Goal: Task Accomplishment & Management: Manage account settings

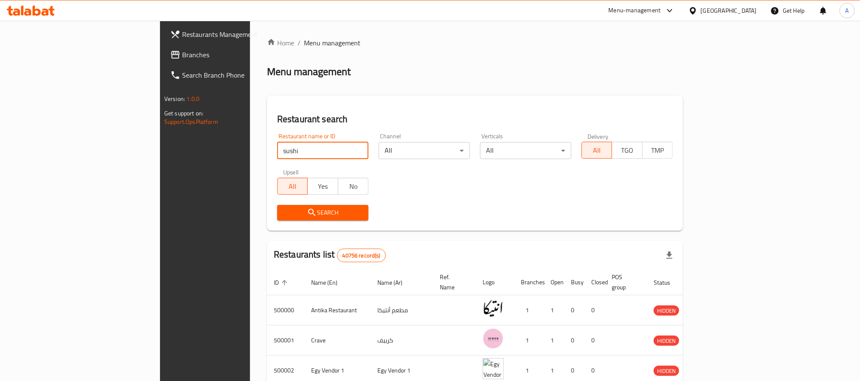
type input "sushi man"
click button "Search" at bounding box center [322, 213] width 91 height 16
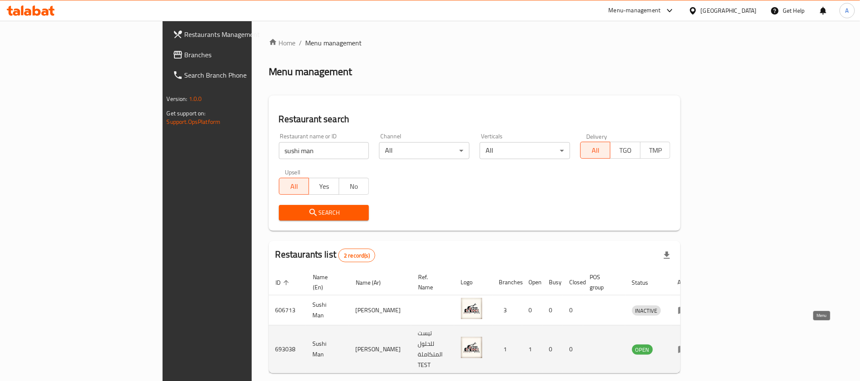
click at [694, 344] on link "enhanced table" at bounding box center [686, 349] width 16 height 10
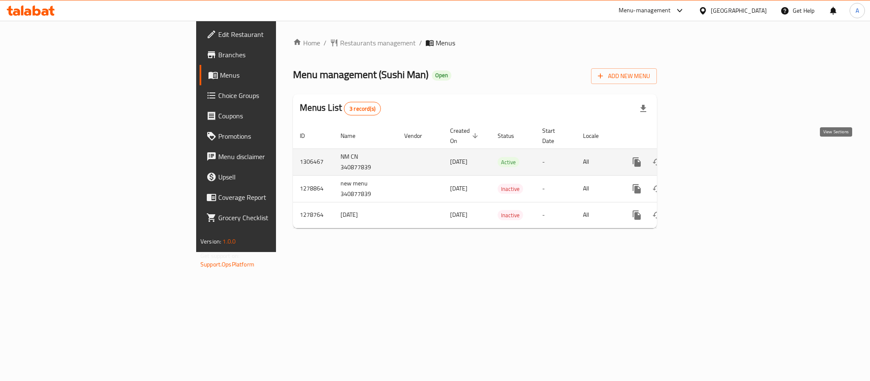
click at [703, 157] on icon "enhanced table" at bounding box center [698, 162] width 10 height 10
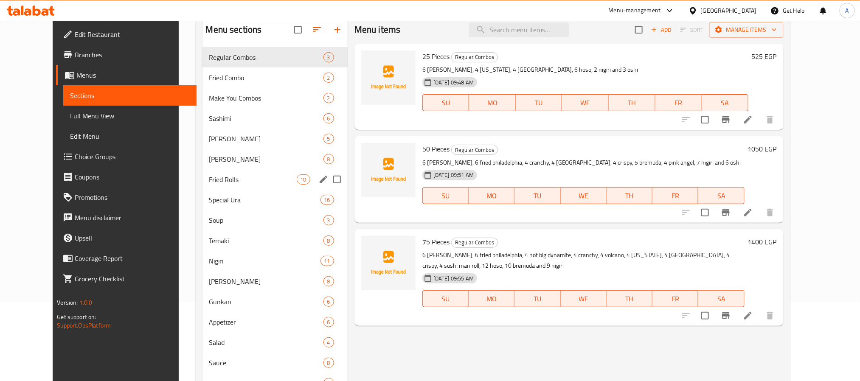
scroll to position [78, 0]
click at [245, 176] on span "Fried Rolls" at bounding box center [252, 180] width 87 height 10
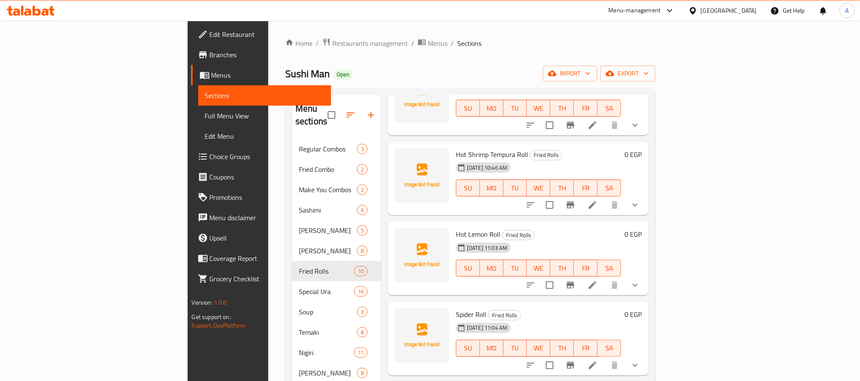
scroll to position [395, 0]
click at [576, 279] on icon "Branch-specific-item" at bounding box center [570, 284] width 10 height 10
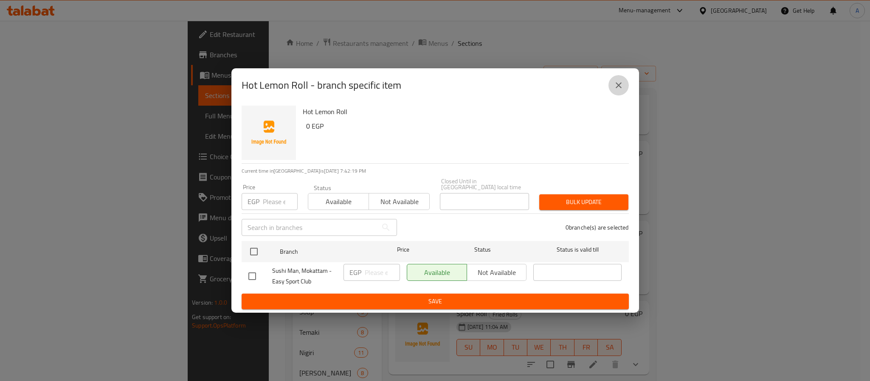
click at [613, 90] on icon "close" at bounding box center [618, 85] width 10 height 10
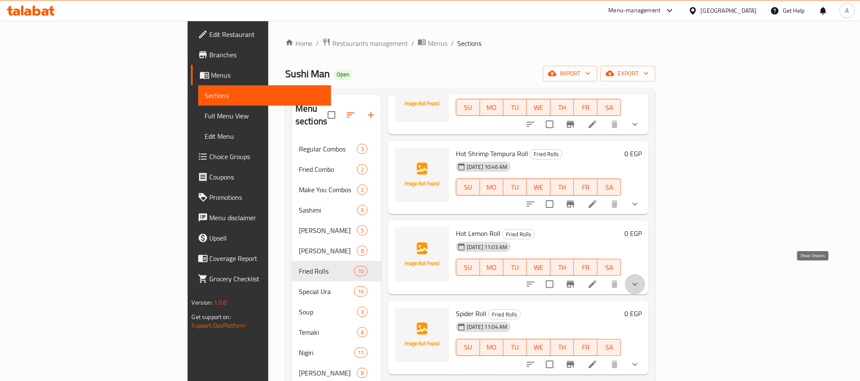
click at [640, 279] on icon "show more" at bounding box center [635, 284] width 10 height 10
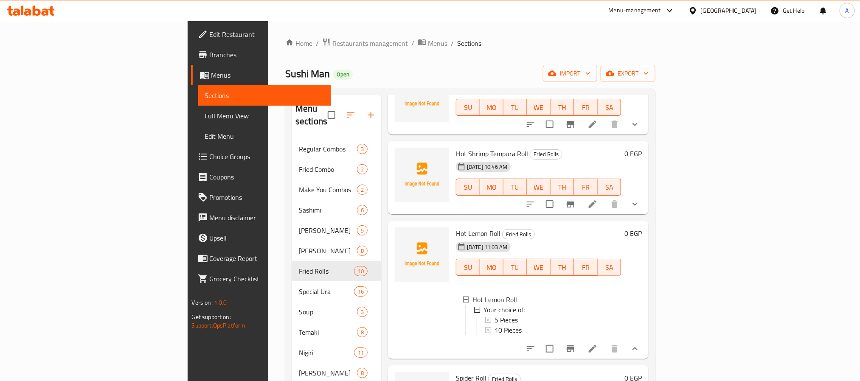
scroll to position [1, 0]
click at [494, 314] on span "5 Pieces" at bounding box center [505, 319] width 23 height 10
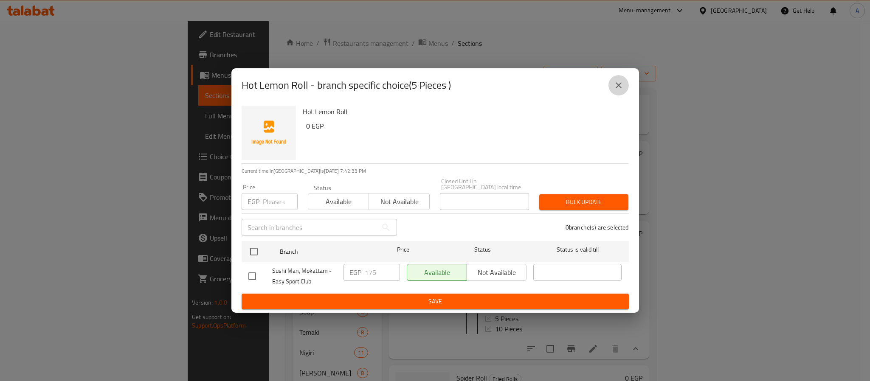
click at [623, 89] on icon "close" at bounding box center [618, 85] width 10 height 10
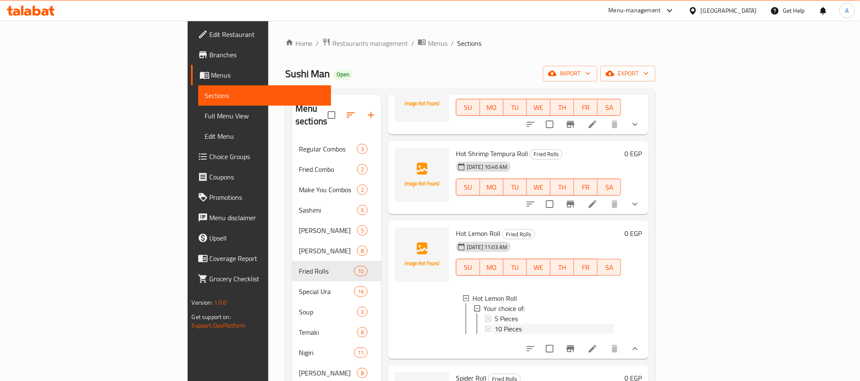
click at [494, 324] on span "10 Pieces" at bounding box center [507, 329] width 27 height 10
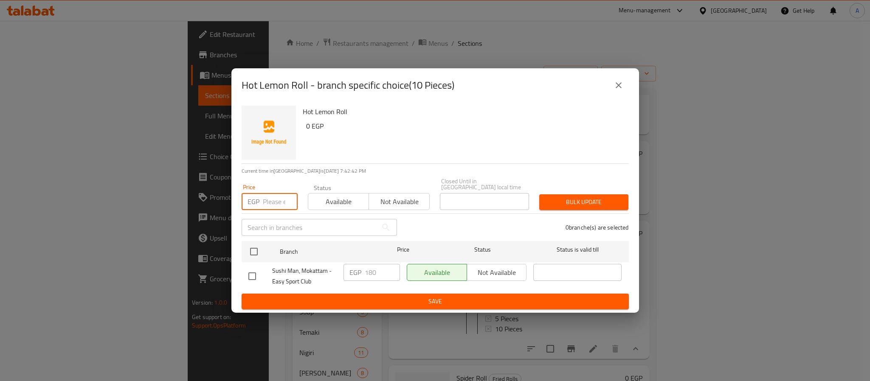
click at [276, 202] on input "number" at bounding box center [280, 201] width 35 height 17
type input "330"
click at [251, 249] on input "checkbox" at bounding box center [254, 252] width 18 height 18
checkbox input "true"
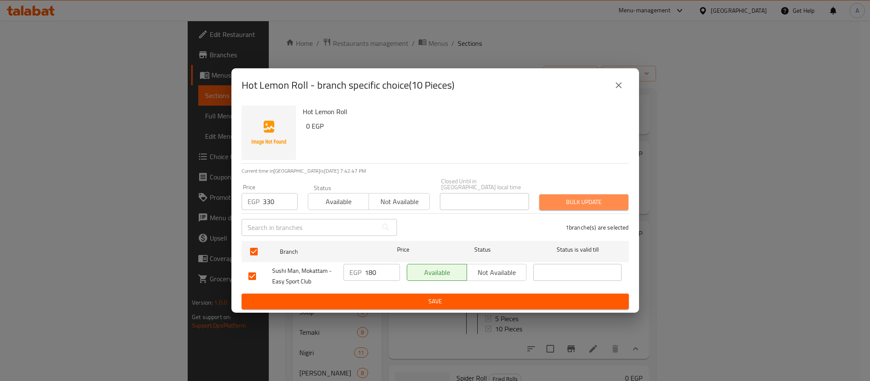
click at [594, 199] on span "Bulk update" at bounding box center [584, 202] width 76 height 11
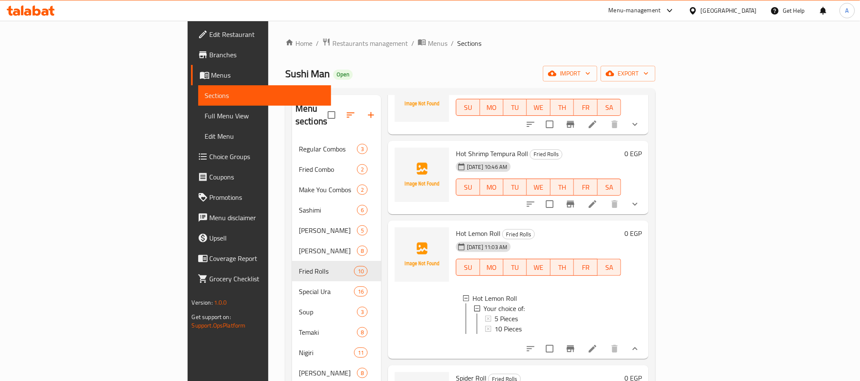
click at [556, 64] on div "Home / Restaurants management / Menus / Sections Sushi Man Open import export M…" at bounding box center [470, 267] width 370 height 458
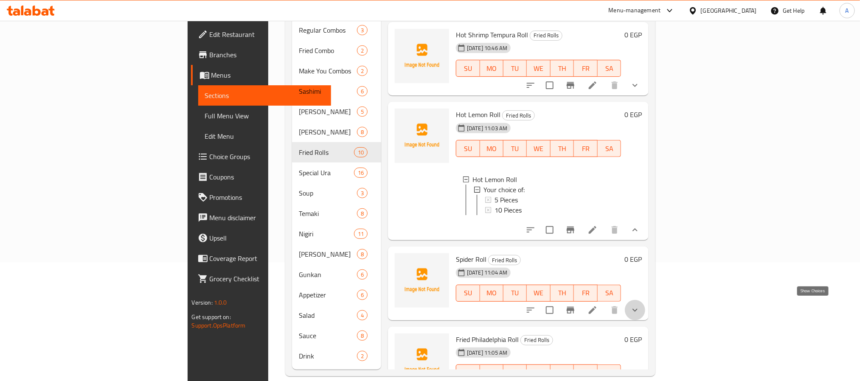
click at [640, 307] on icon "show more" at bounding box center [635, 310] width 10 height 10
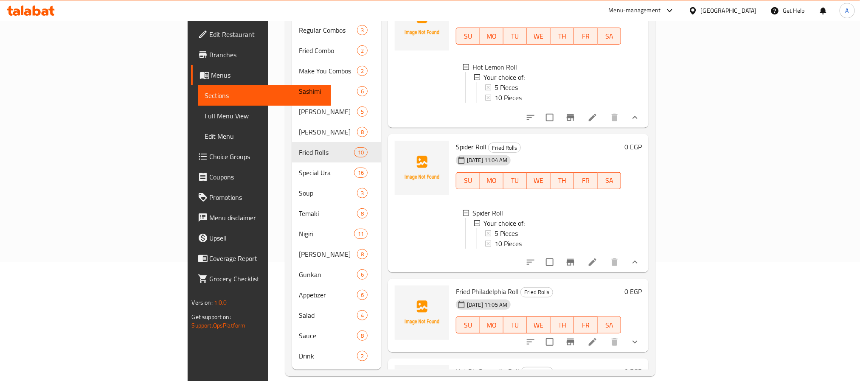
scroll to position [507, 0]
click at [494, 232] on div "5 Pieces" at bounding box center [554, 233] width 120 height 10
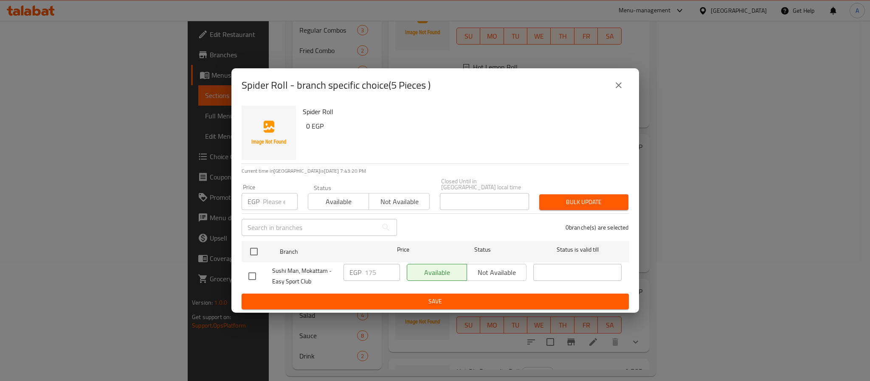
click at [610, 88] on button "close" at bounding box center [618, 85] width 20 height 20
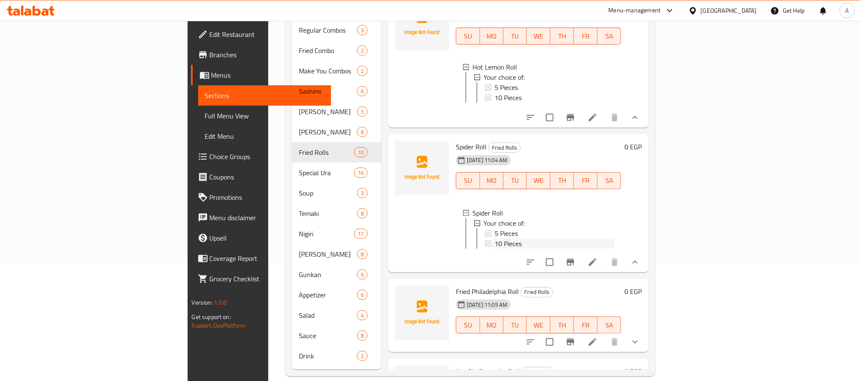
click at [494, 243] on span "10 Pieces" at bounding box center [507, 244] width 27 height 10
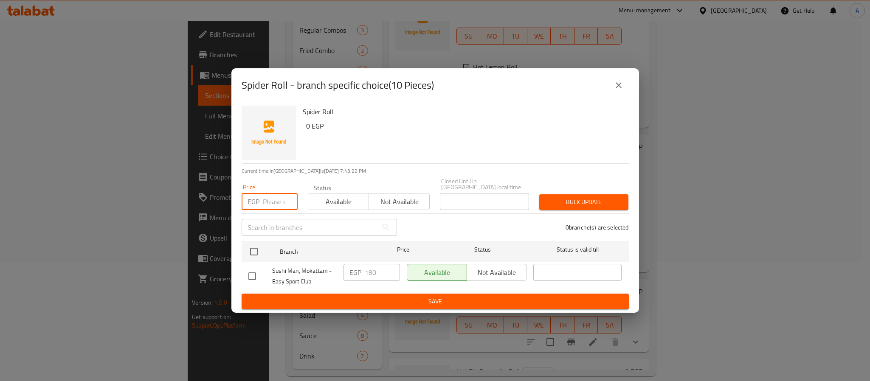
click at [279, 197] on input "number" at bounding box center [280, 201] width 35 height 17
type input "330"
click at [255, 248] on input "checkbox" at bounding box center [254, 252] width 18 height 18
checkbox input "true"
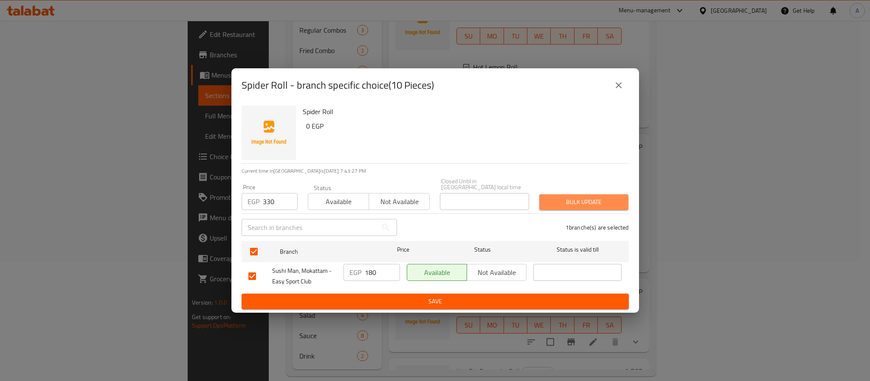
click at [583, 197] on span "Bulk update" at bounding box center [584, 202] width 76 height 11
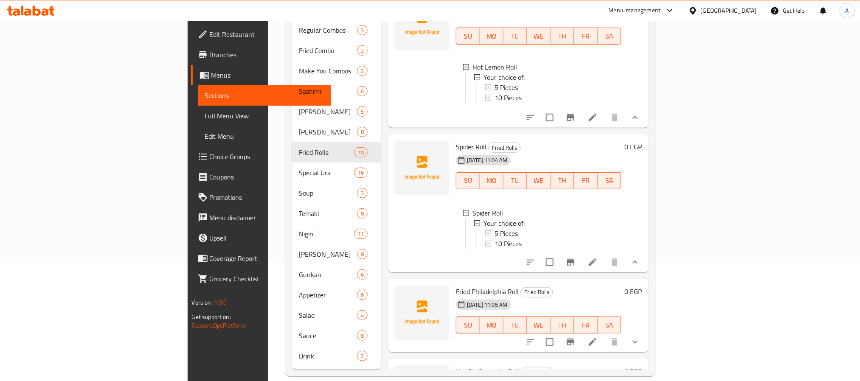
scroll to position [587, 0]
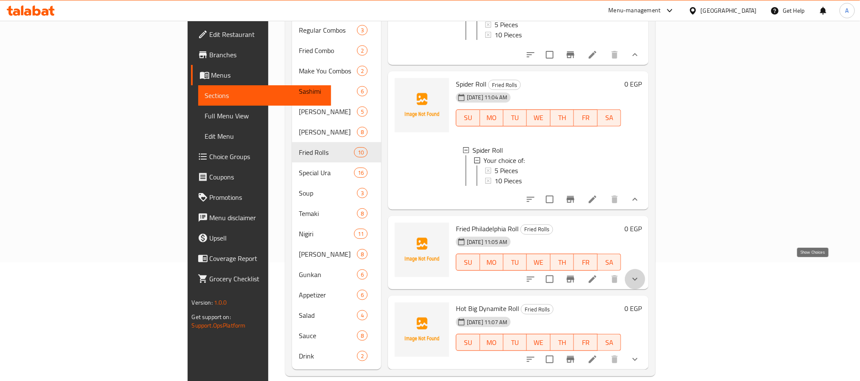
click at [640, 274] on icon "show more" at bounding box center [635, 279] width 10 height 10
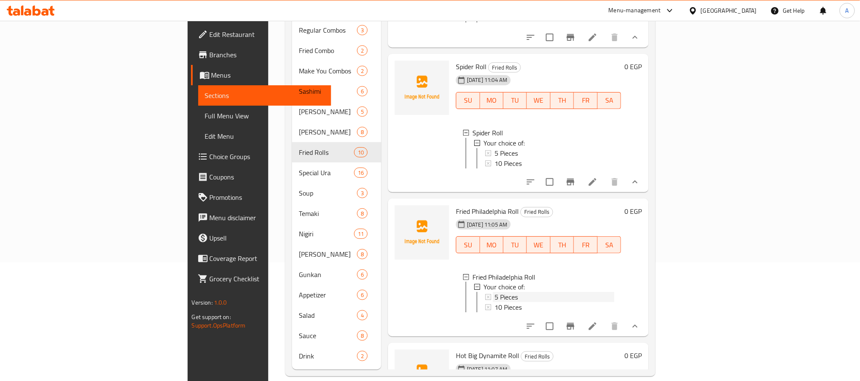
click at [494, 301] on div "5 Pieces" at bounding box center [554, 297] width 120 height 10
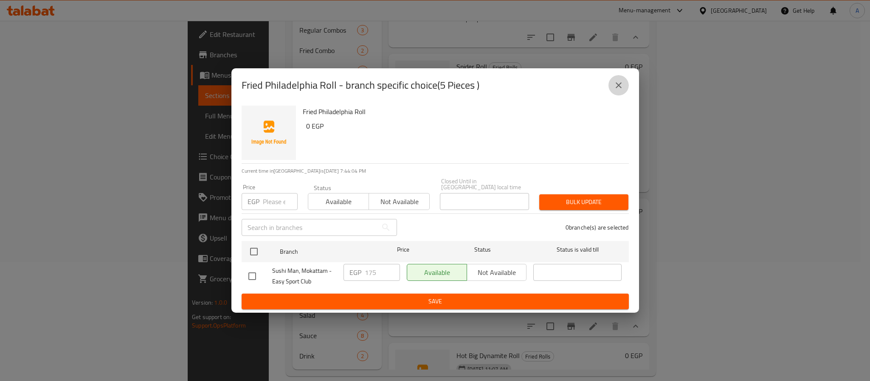
click at [615, 90] on icon "close" at bounding box center [618, 85] width 10 height 10
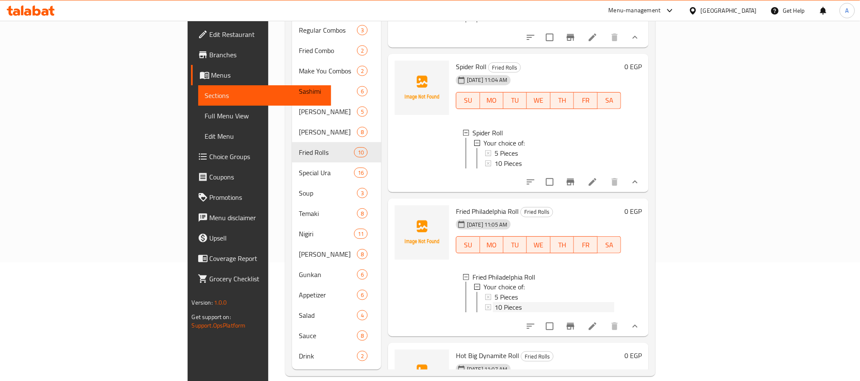
click at [494, 313] on span "10 Pieces" at bounding box center [507, 308] width 27 height 10
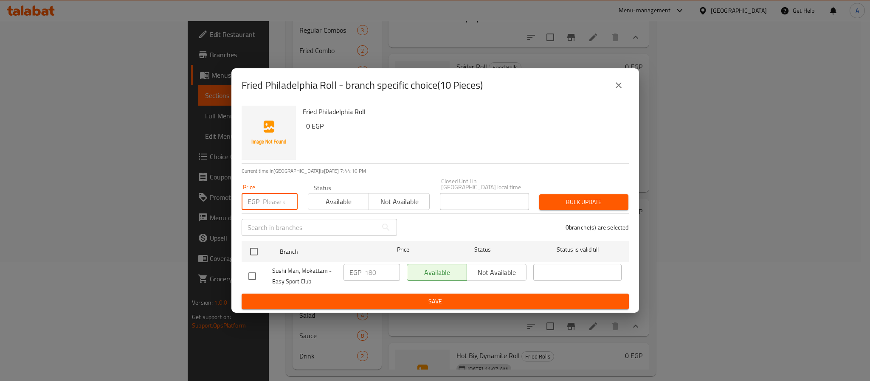
click at [272, 197] on input "number" at bounding box center [280, 201] width 35 height 17
type input "330"
click at [250, 250] on input "checkbox" at bounding box center [254, 252] width 18 height 18
checkbox input "true"
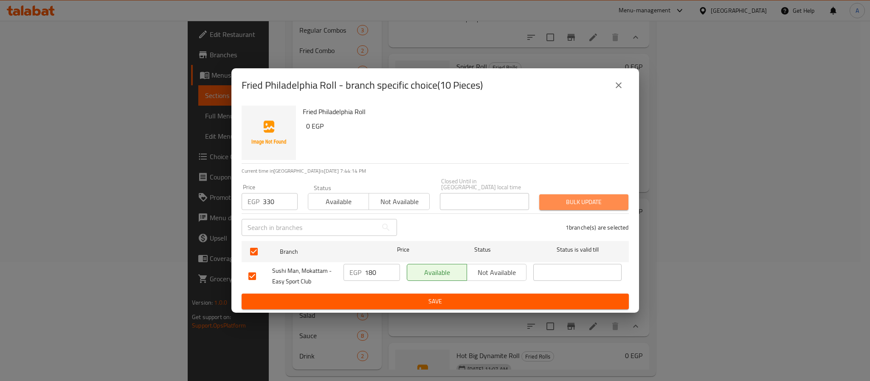
click at [585, 200] on span "Bulk update" at bounding box center [584, 202] width 76 height 11
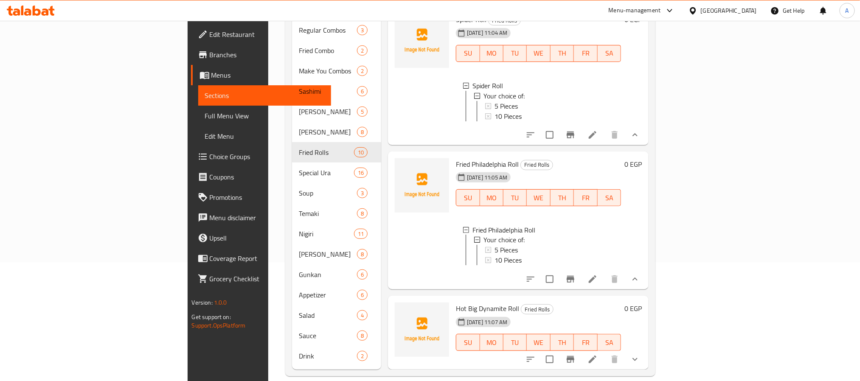
scroll to position [1, 0]
click at [640, 354] on icon "show more" at bounding box center [635, 359] width 10 height 10
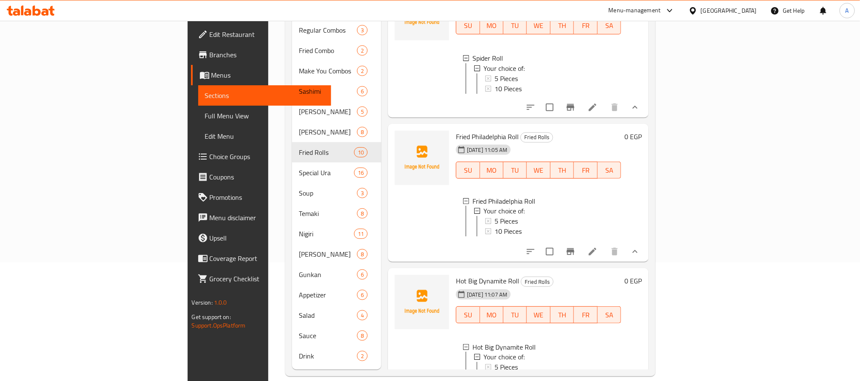
scroll to position [736, 0]
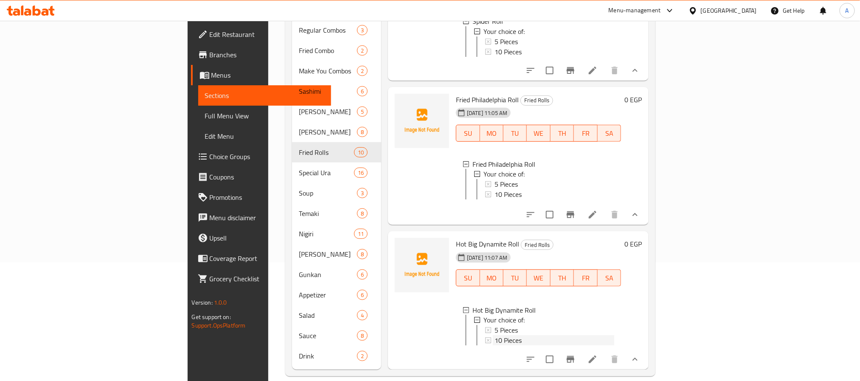
click at [527, 336] on div "10 Pieces" at bounding box center [554, 341] width 120 height 10
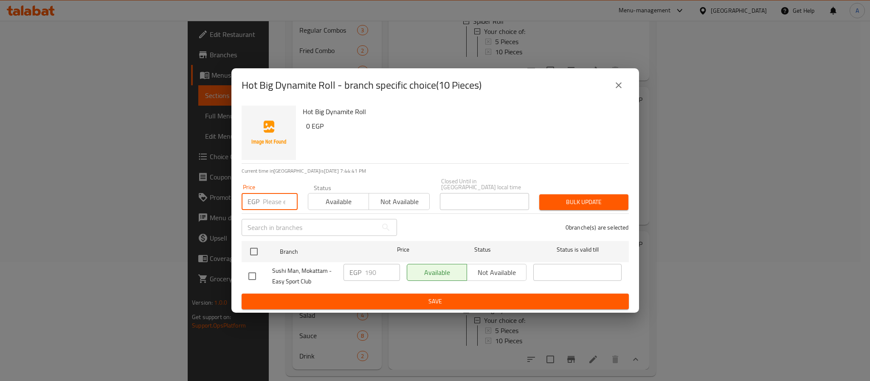
click at [263, 197] on input "number" at bounding box center [280, 201] width 35 height 17
type input "330"
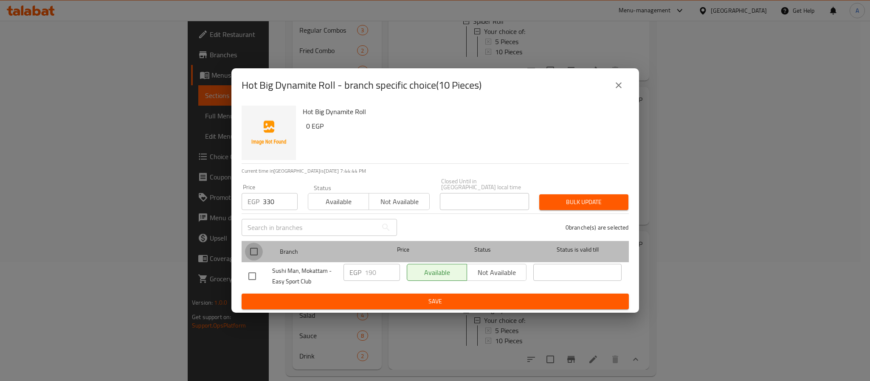
click at [255, 246] on input "checkbox" at bounding box center [254, 252] width 18 height 18
checkbox input "true"
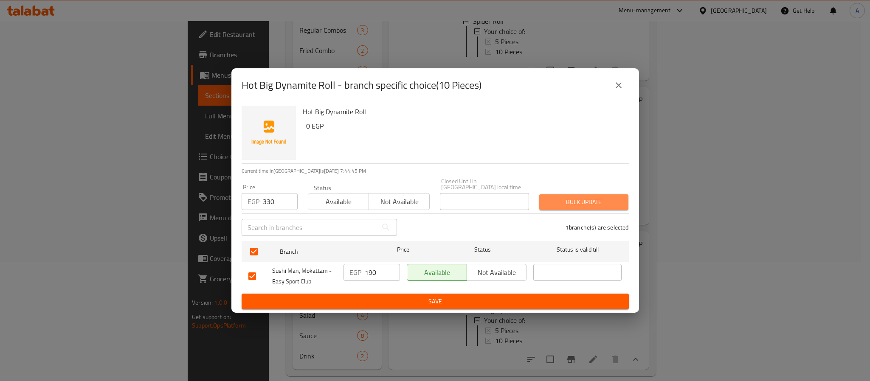
click at [556, 198] on span "Bulk update" at bounding box center [584, 202] width 76 height 11
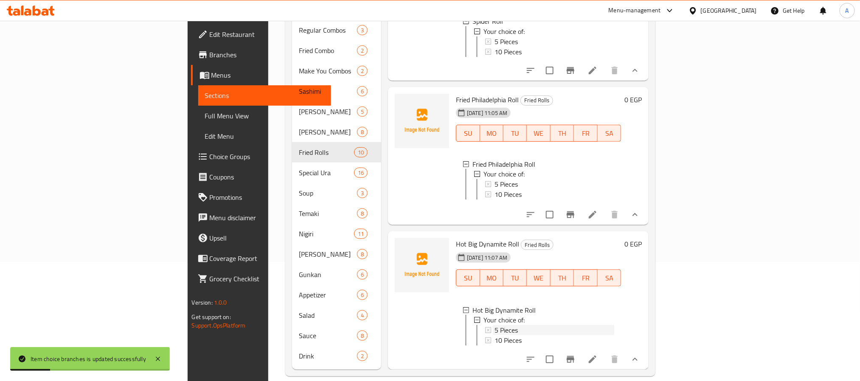
click at [494, 326] on div "5 Pieces" at bounding box center [554, 331] width 120 height 10
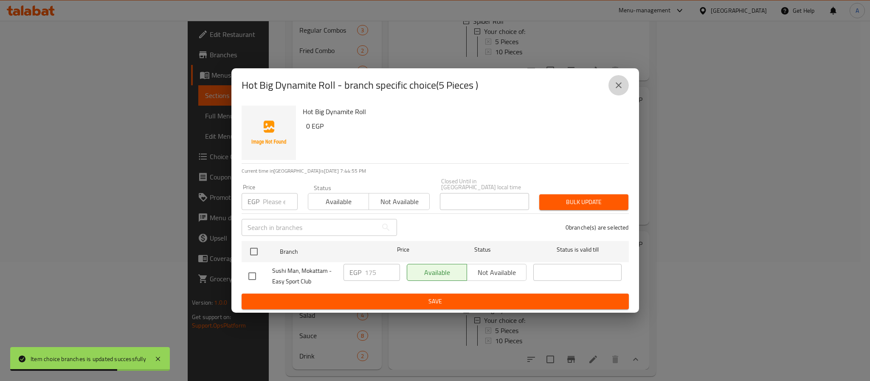
click at [619, 81] on button "close" at bounding box center [618, 85] width 20 height 20
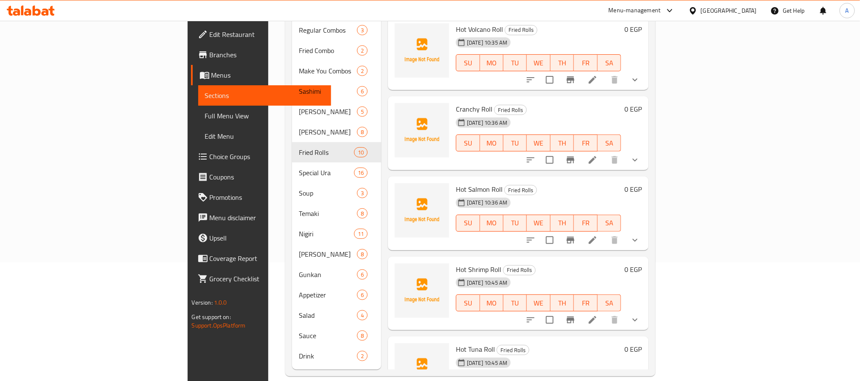
scroll to position [0, 0]
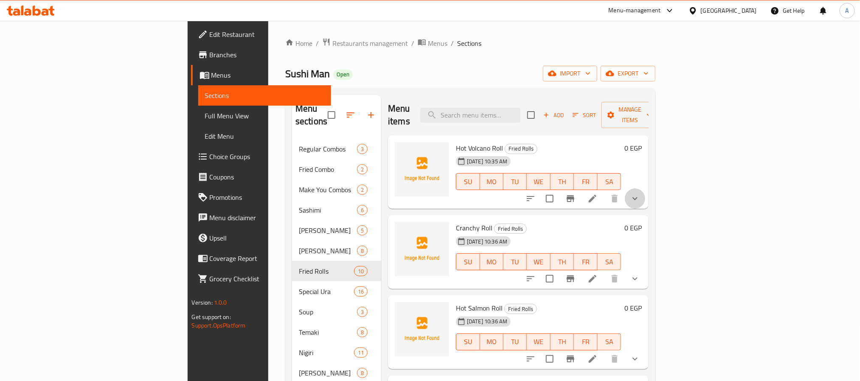
click at [645, 188] on button "show more" at bounding box center [635, 198] width 20 height 20
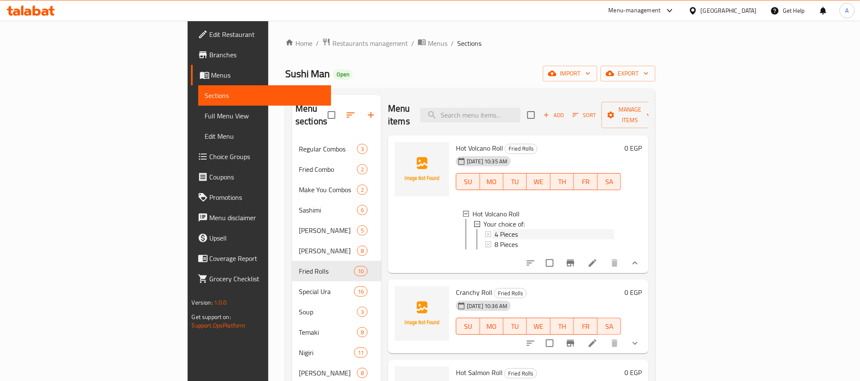
click at [494, 229] on div "4 Pieces" at bounding box center [554, 234] width 120 height 10
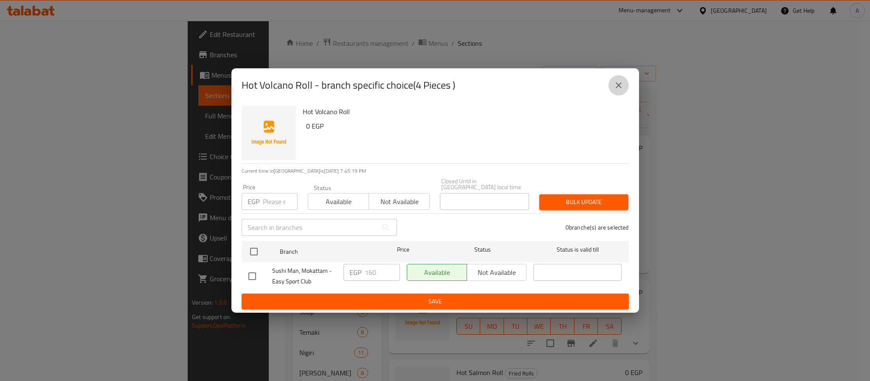
click at [618, 88] on icon "close" at bounding box center [618, 85] width 10 height 10
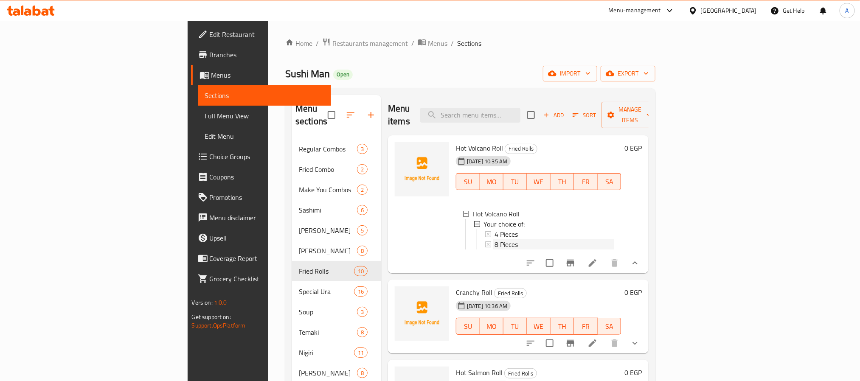
click at [494, 239] on div "8 Pieces" at bounding box center [554, 244] width 120 height 10
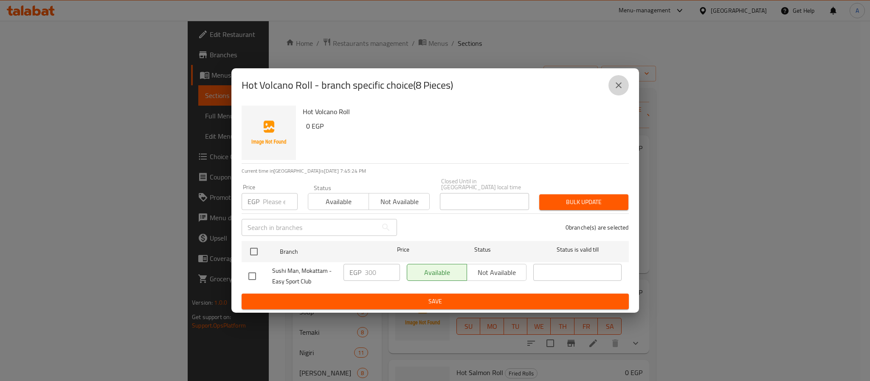
click at [621, 88] on icon "close" at bounding box center [618, 85] width 10 height 10
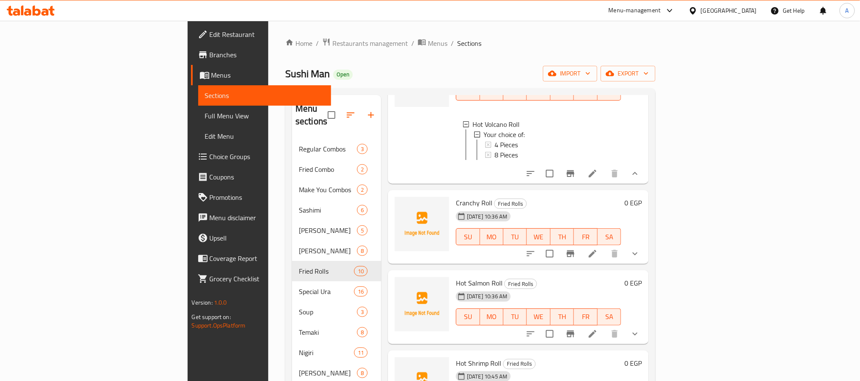
scroll to position [90, 0]
click at [640, 248] on icon "show more" at bounding box center [635, 253] width 10 height 10
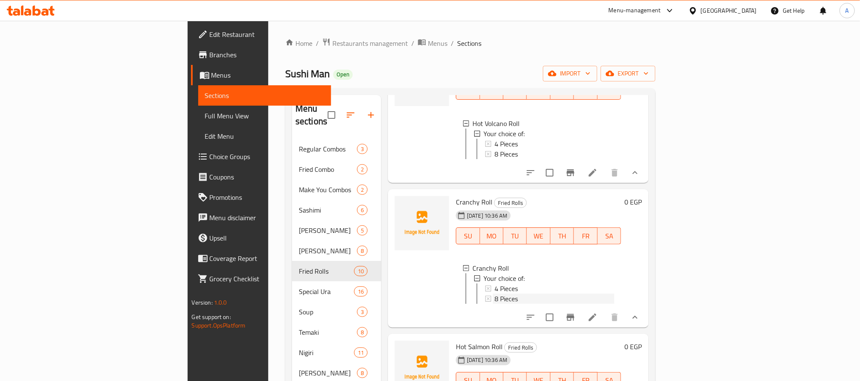
click at [494, 298] on div "8 Pieces" at bounding box center [554, 299] width 120 height 10
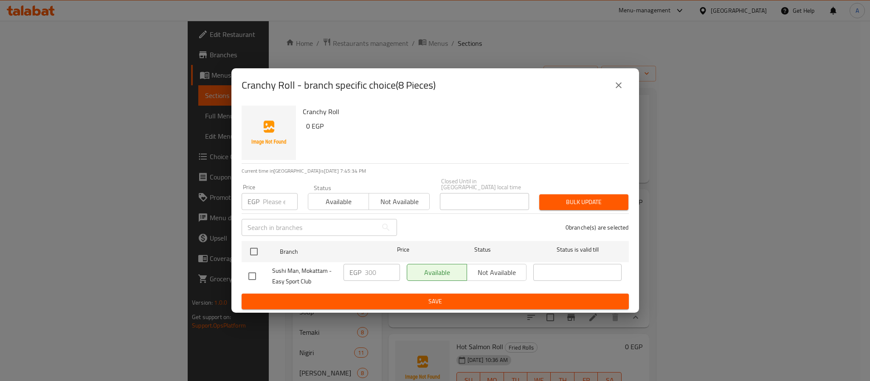
click at [618, 90] on icon "close" at bounding box center [618, 85] width 10 height 10
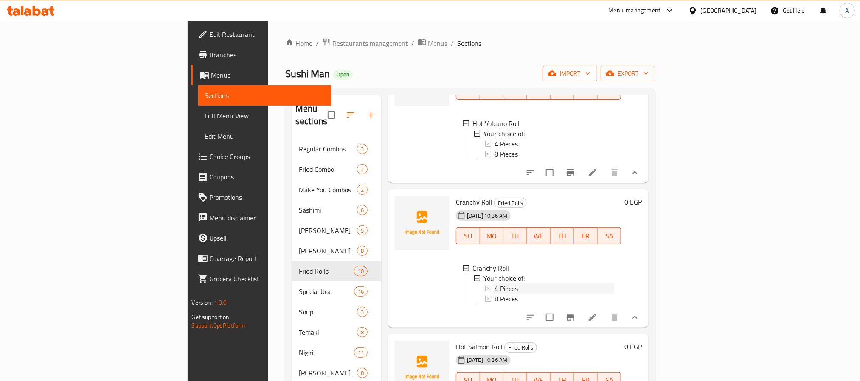
click at [494, 288] on span "4 Pieces" at bounding box center [505, 289] width 23 height 10
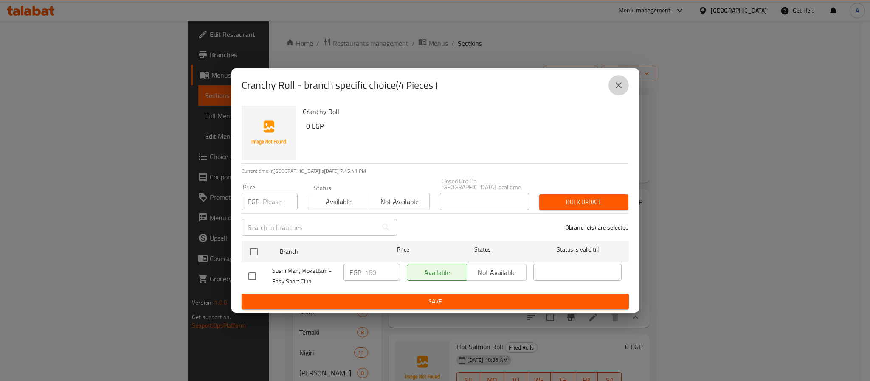
click at [618, 85] on icon "close" at bounding box center [618, 85] width 10 height 10
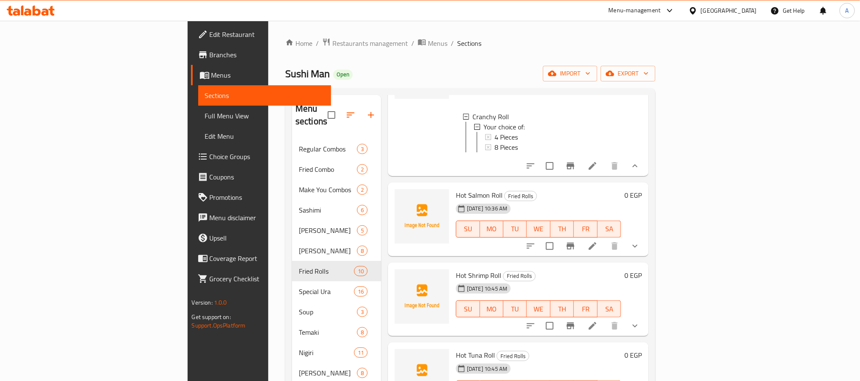
scroll to position [255, 0]
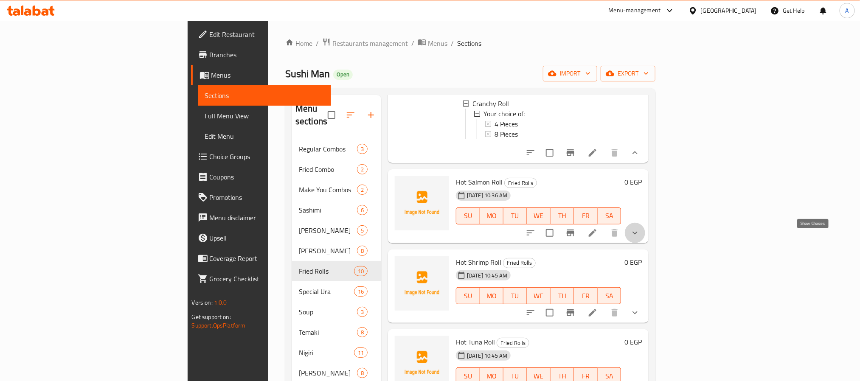
click at [640, 238] on icon "show more" at bounding box center [635, 233] width 10 height 10
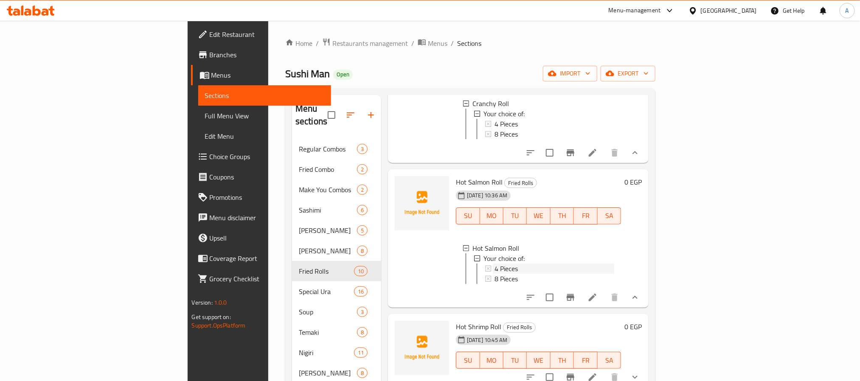
click at [531, 274] on div "4 Pieces" at bounding box center [554, 269] width 120 height 10
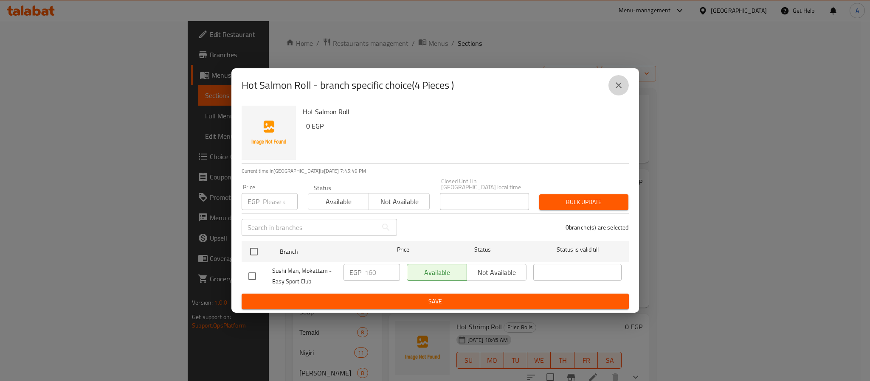
click at [622, 94] on button "close" at bounding box center [618, 85] width 20 height 20
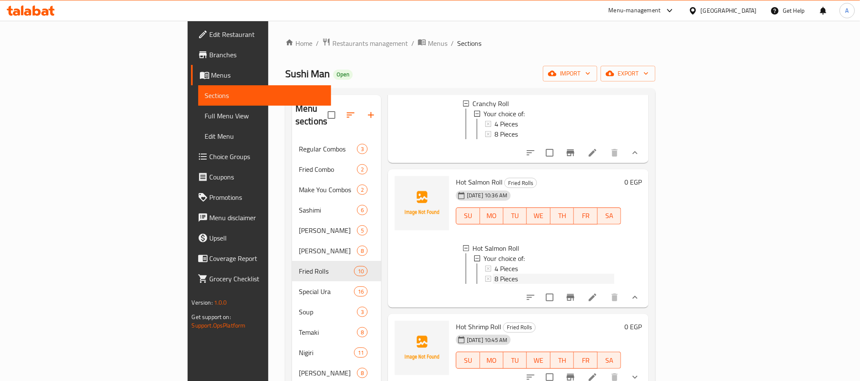
click at [494, 284] on div "8 Pieces" at bounding box center [554, 279] width 120 height 10
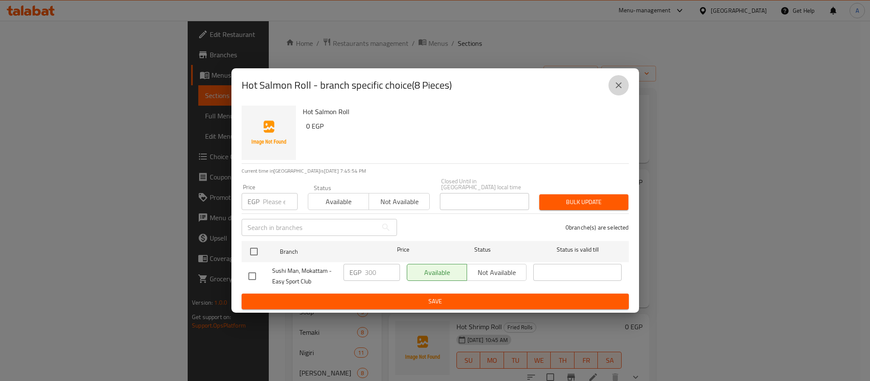
click at [623, 86] on button "close" at bounding box center [618, 85] width 20 height 20
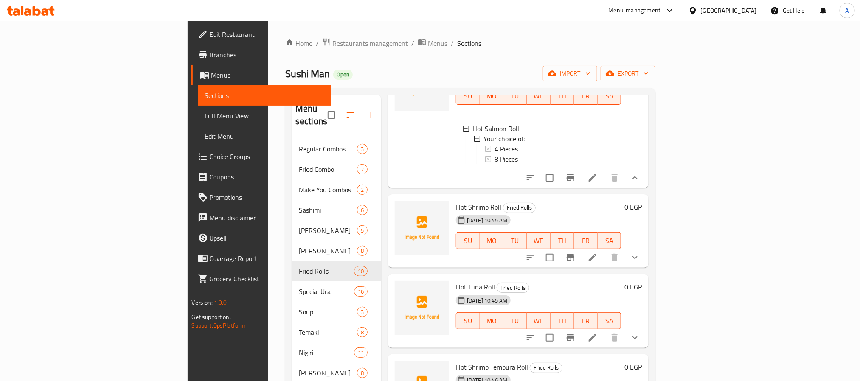
scroll to position [465, 0]
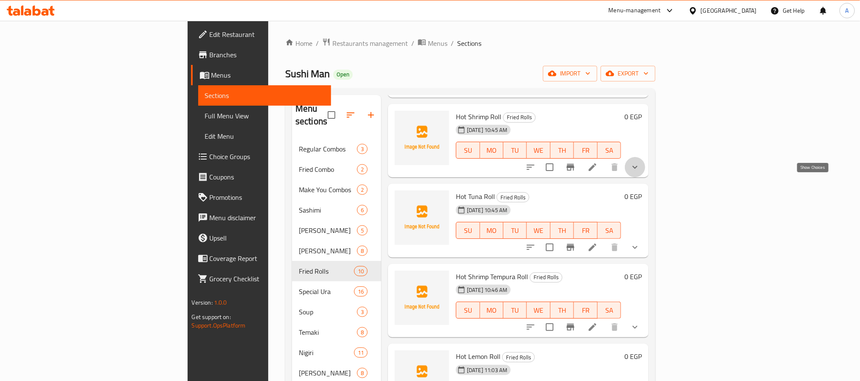
click at [640, 172] on icon "show more" at bounding box center [635, 167] width 10 height 10
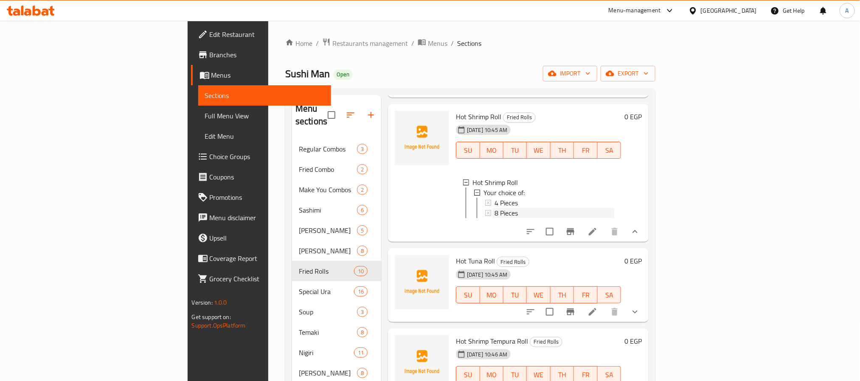
click at [512, 218] on div "8 Pieces" at bounding box center [554, 213] width 120 height 10
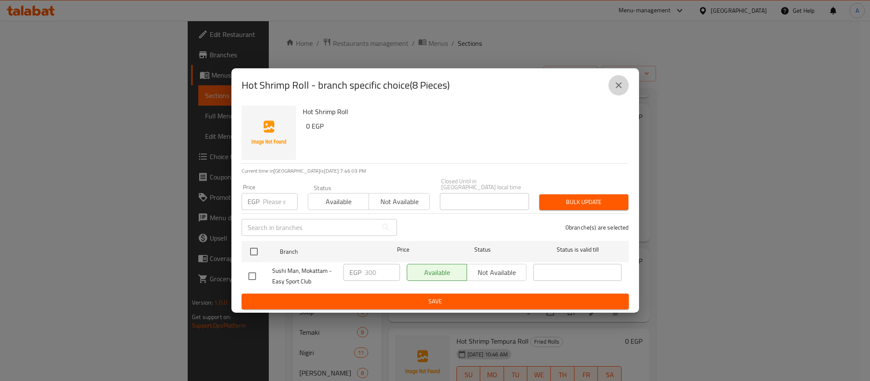
click at [620, 89] on icon "close" at bounding box center [618, 85] width 10 height 10
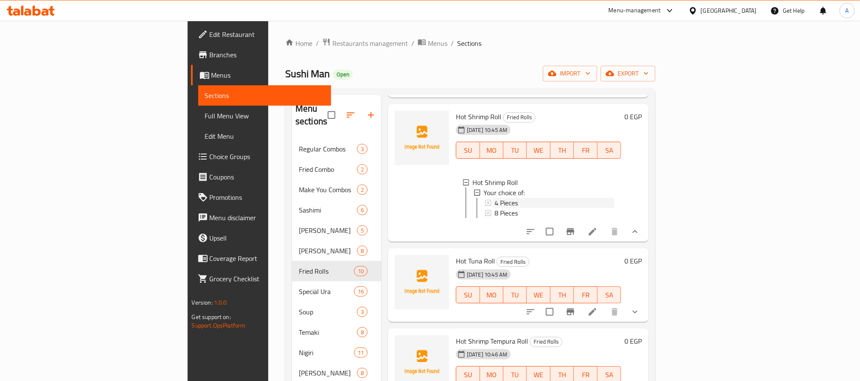
click at [494, 208] on span "4 Pieces" at bounding box center [505, 203] width 23 height 10
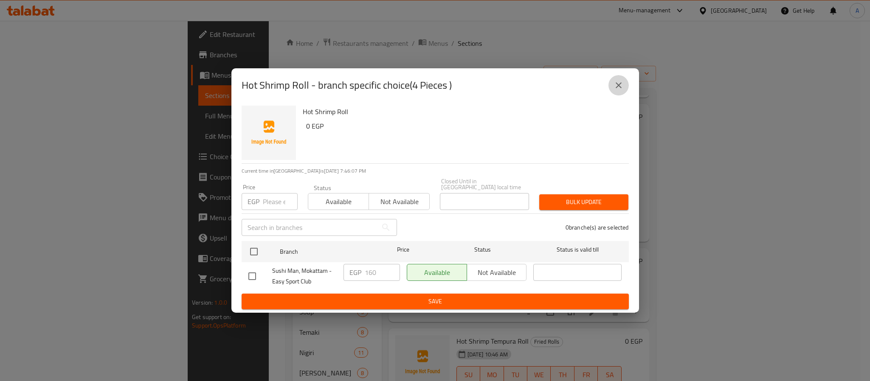
click at [613, 85] on icon "close" at bounding box center [618, 85] width 10 height 10
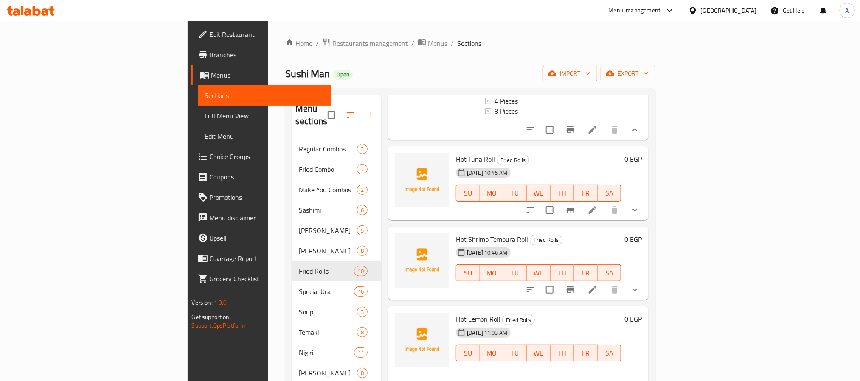
scroll to position [580, 0]
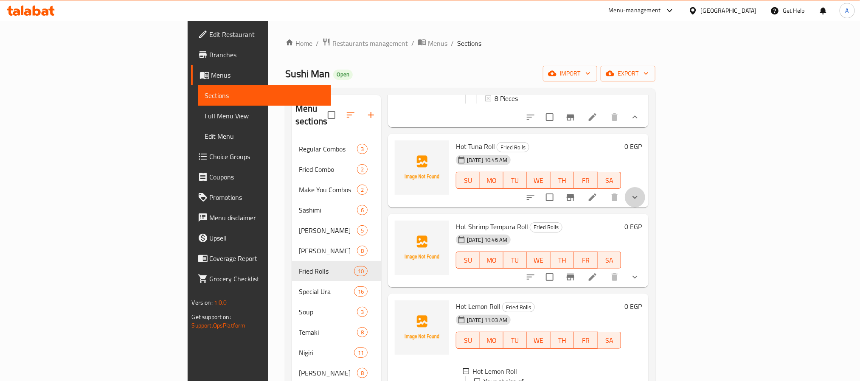
click at [645, 208] on button "show more" at bounding box center [635, 197] width 20 height 20
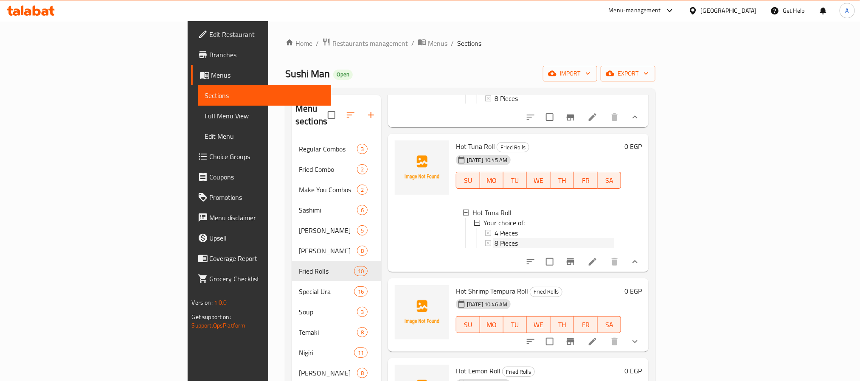
click at [571, 248] on div "8 Pieces" at bounding box center [554, 243] width 120 height 10
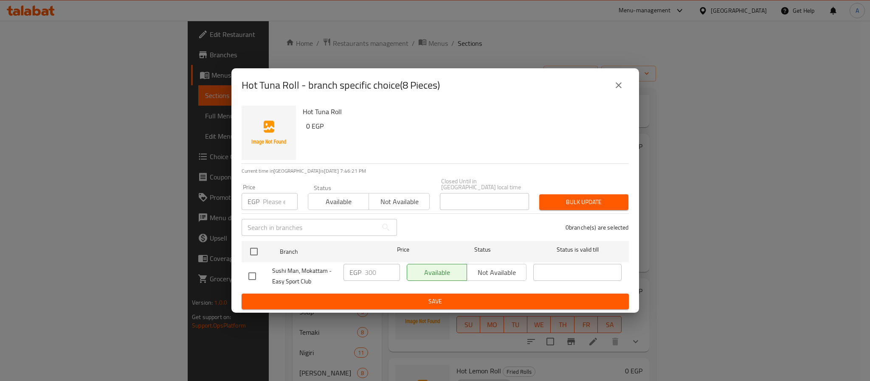
click at [618, 90] on icon "close" at bounding box center [618, 85] width 10 height 10
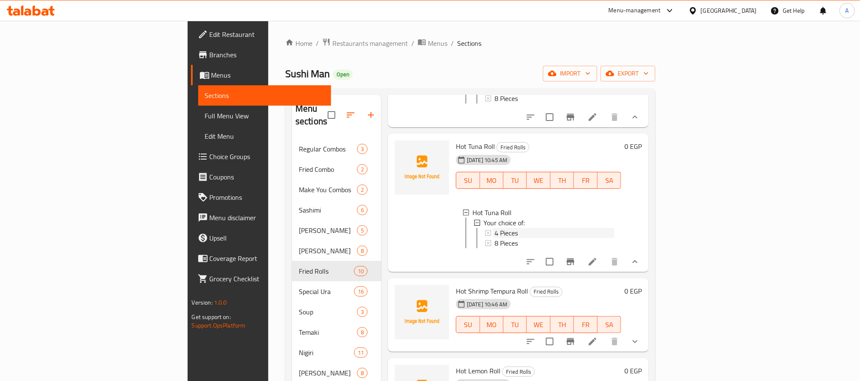
click at [520, 238] on div "4 Pieces" at bounding box center [554, 233] width 120 height 10
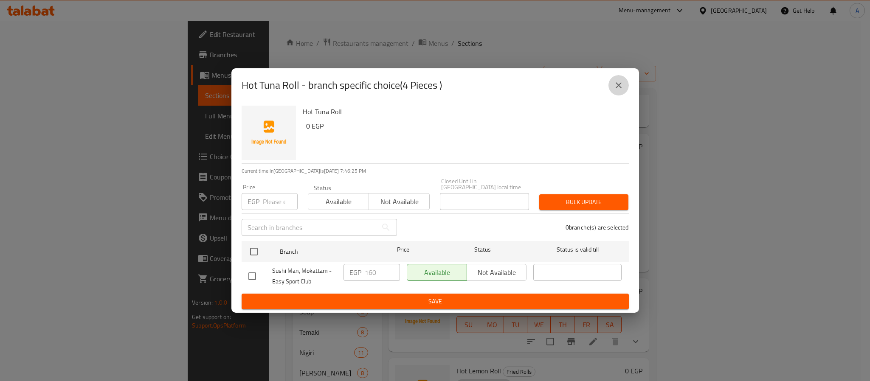
click at [618, 84] on icon "close" at bounding box center [618, 85] width 10 height 10
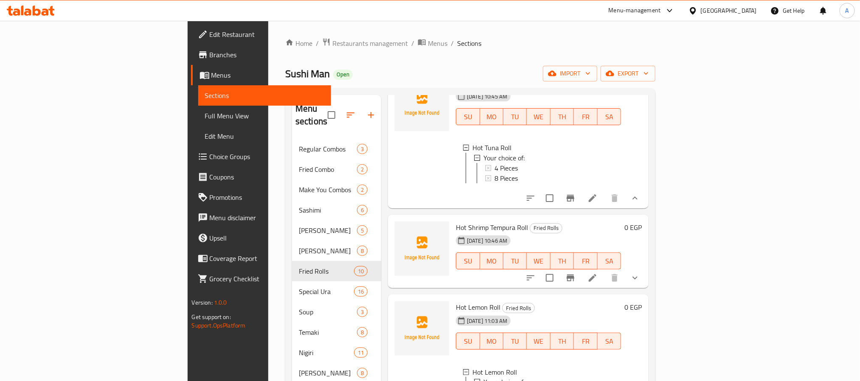
scroll to position [671, 0]
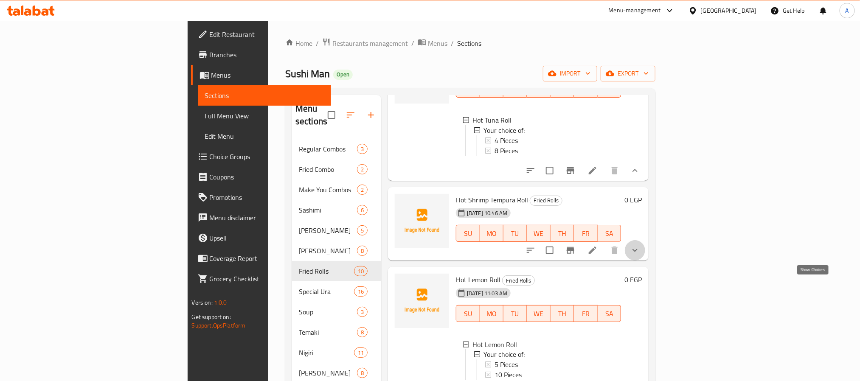
click at [640, 256] on icon "show more" at bounding box center [635, 250] width 10 height 10
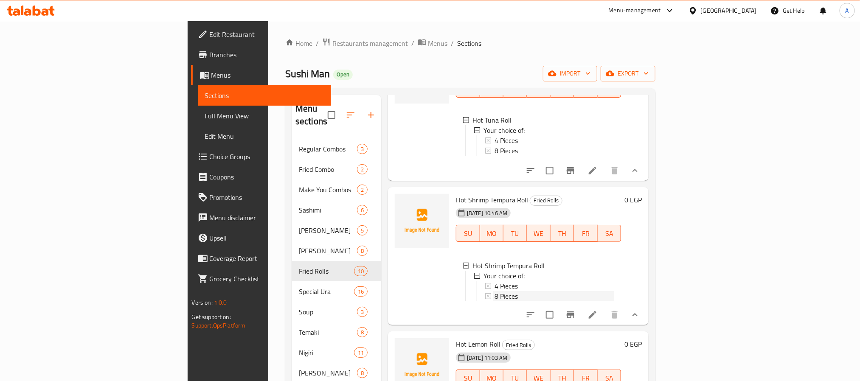
click at [559, 301] on div "8 Pieces" at bounding box center [554, 296] width 120 height 10
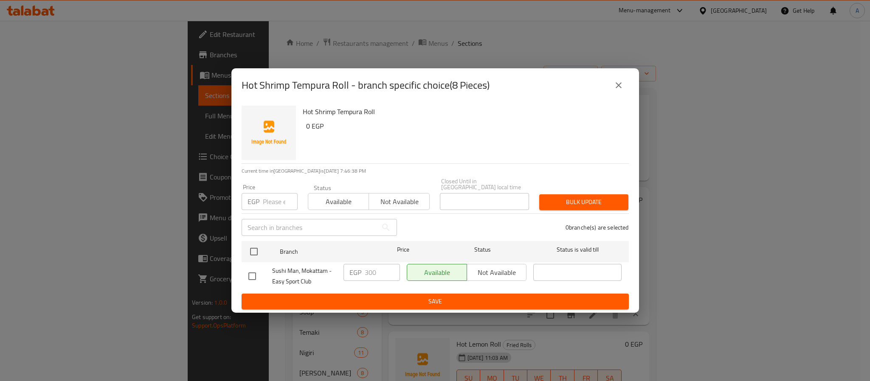
click at [613, 90] on icon "close" at bounding box center [618, 85] width 10 height 10
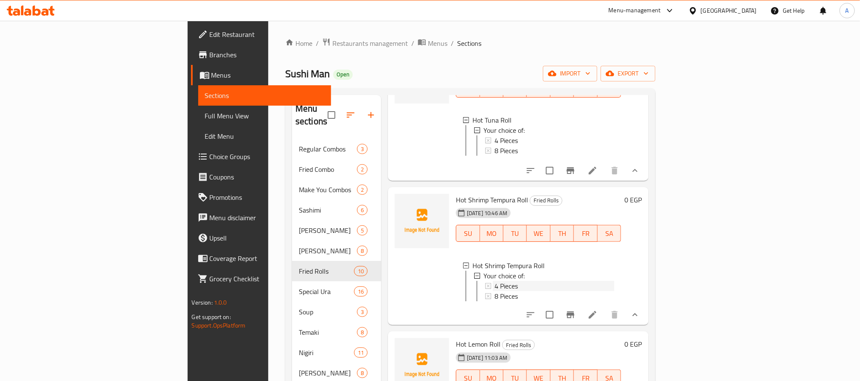
click at [494, 291] on span "4 Pieces" at bounding box center [505, 286] width 23 height 10
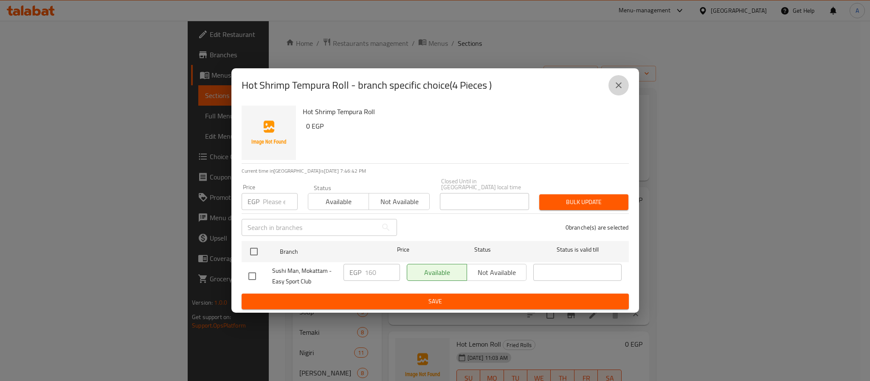
click at [610, 88] on button "close" at bounding box center [618, 85] width 20 height 20
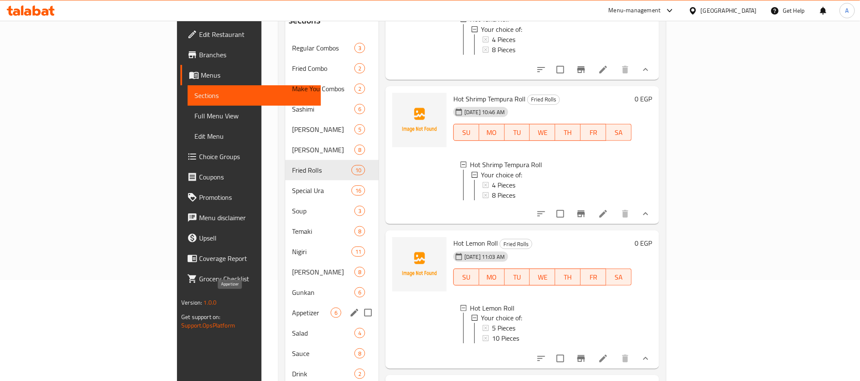
scroll to position [119, 0]
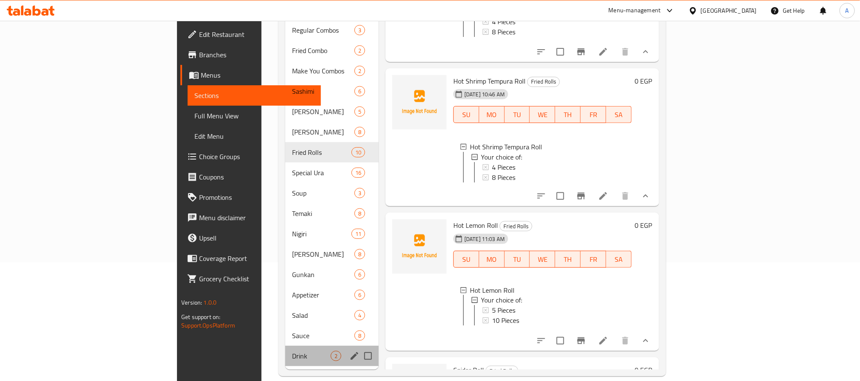
click at [285, 352] on div "Drink 2" at bounding box center [331, 356] width 93 height 20
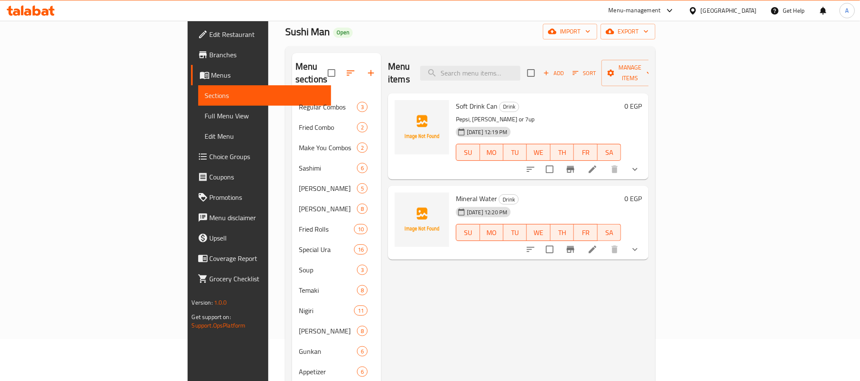
scroll to position [38, 0]
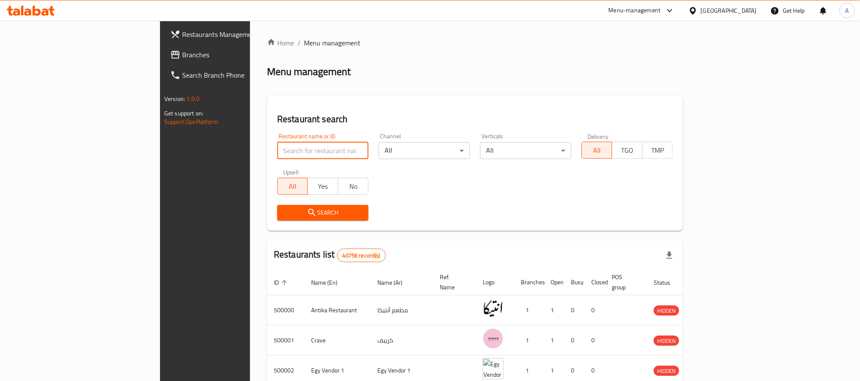
click at [277, 153] on input "search" at bounding box center [322, 150] width 91 height 17
click button "Search" at bounding box center [322, 213] width 91 height 16
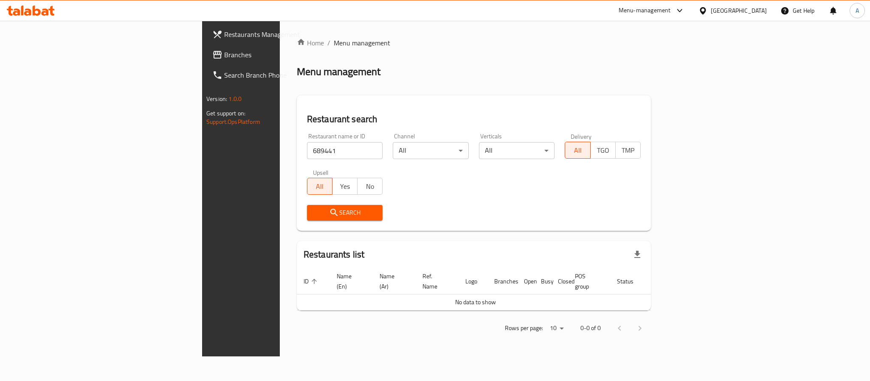
click at [646, 218] on div "Search" at bounding box center [474, 213] width 344 height 26
click at [307, 149] on input "689441" at bounding box center [345, 150] width 76 height 17
type input "Ghazala Lounge"
click button "Search" at bounding box center [345, 213] width 76 height 16
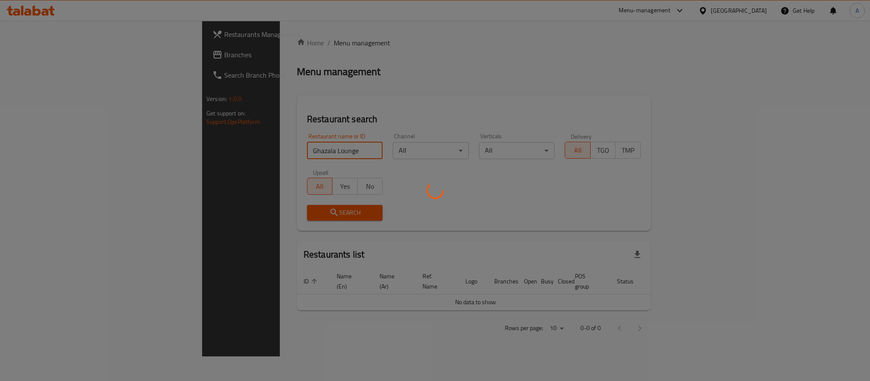
click button "Search" at bounding box center [345, 213] width 76 height 16
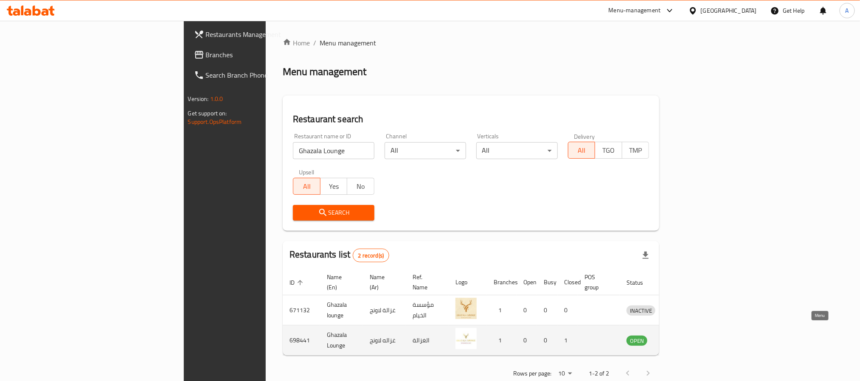
click at [682, 335] on icon "enhanced table" at bounding box center [677, 340] width 10 height 10
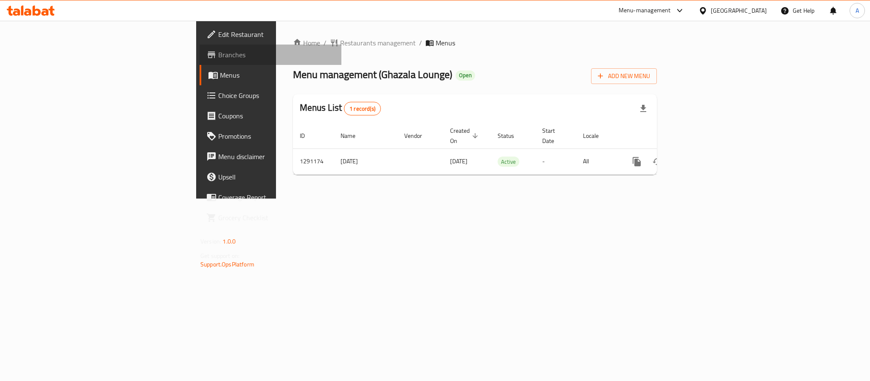
click at [218, 56] on span "Branches" at bounding box center [276, 55] width 116 height 10
